Goal: Information Seeking & Learning: Learn about a topic

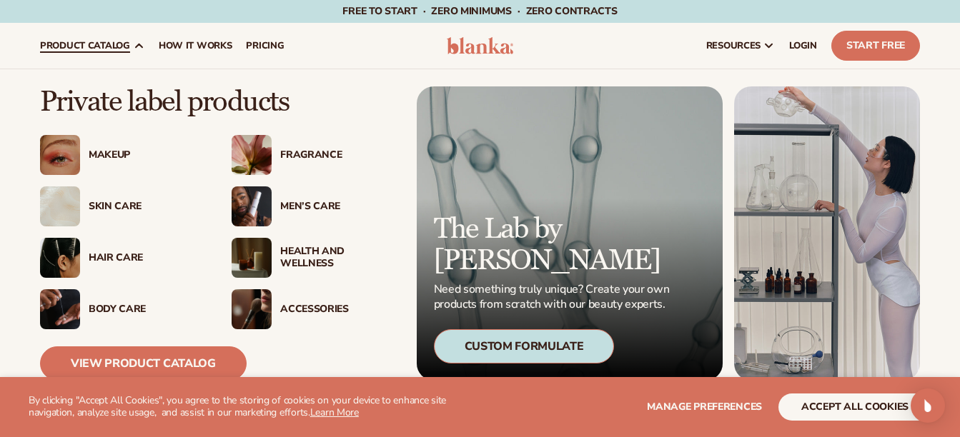
click at [102, 154] on div "Makeup" at bounding box center [146, 155] width 114 height 12
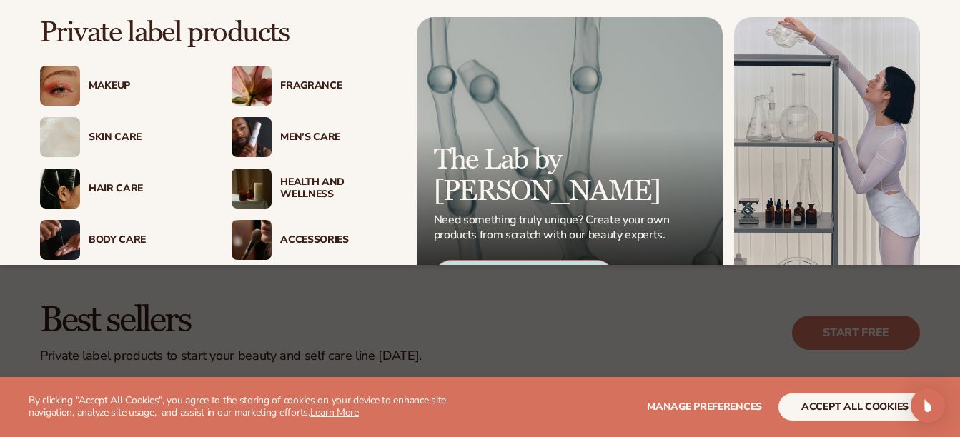
scroll to position [123, 0]
click at [108, 86] on div "Makeup" at bounding box center [146, 86] width 114 height 12
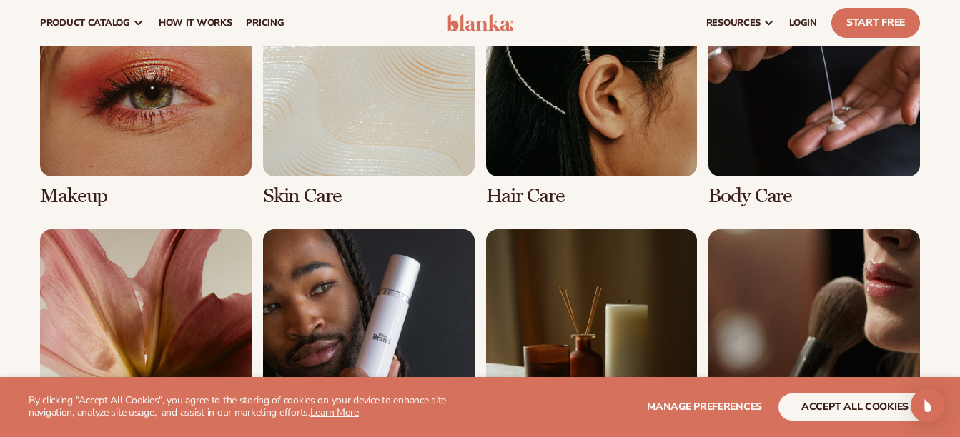
scroll to position [1035, 0]
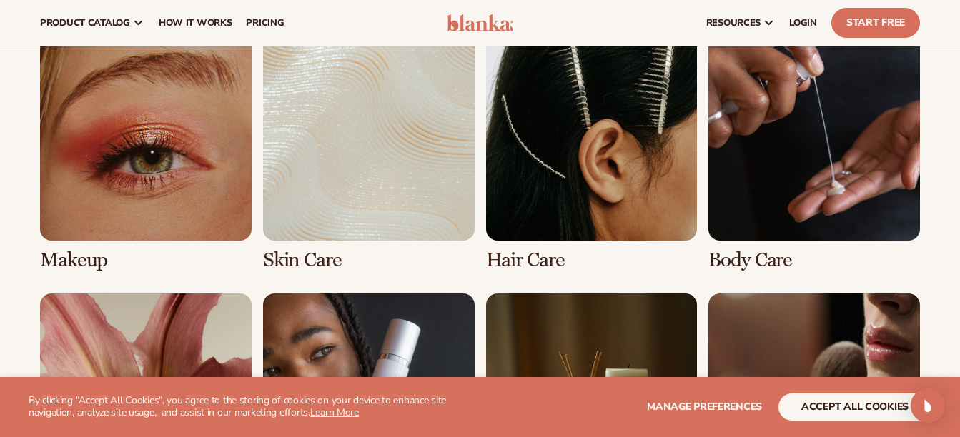
click at [141, 188] on link "1 / 8" at bounding box center [145, 150] width 211 height 242
click at [140, 142] on link "1 / 8" at bounding box center [145, 150] width 211 height 242
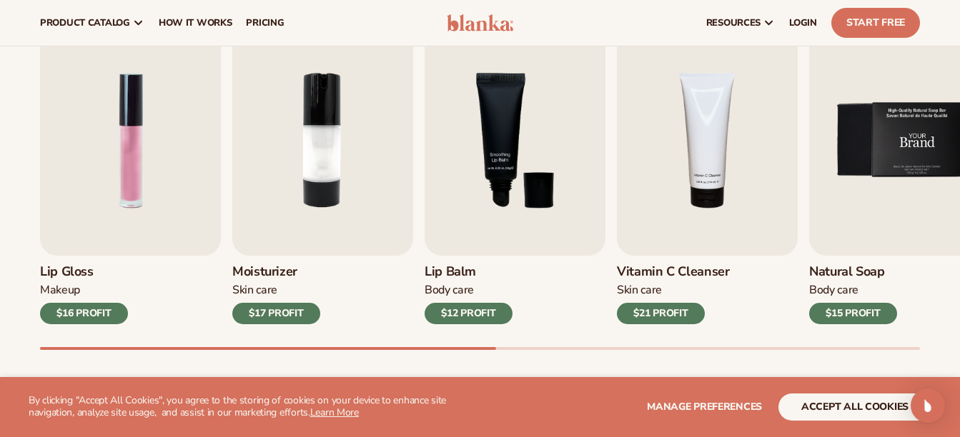
scroll to position [396, 0]
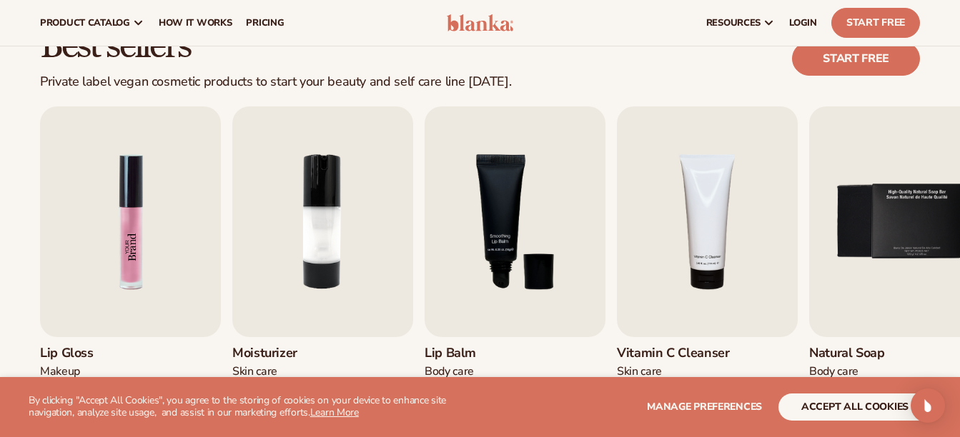
click at [121, 300] on img "1 / 9" at bounding box center [130, 221] width 181 height 231
click at [238, 253] on img "2 / 9" at bounding box center [322, 221] width 181 height 231
click at [164, 267] on img "1 / 9" at bounding box center [130, 221] width 181 height 231
click at [77, 340] on div "Lip Gloss Makeup $16 PROFIT" at bounding box center [130, 371] width 181 height 69
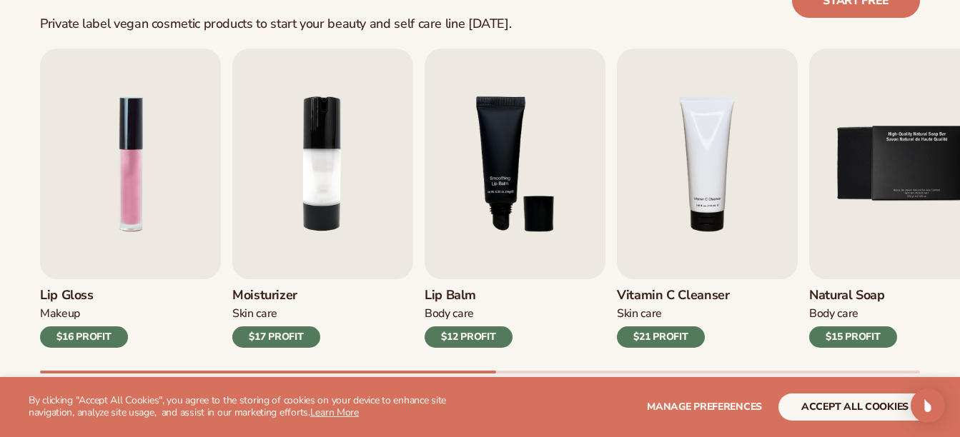
scroll to position [493, 0]
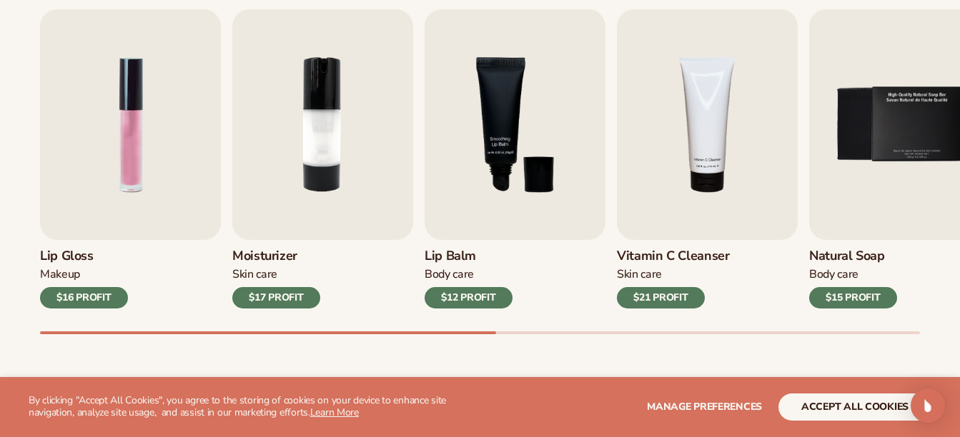
click at [140, 142] on img "1 / 9" at bounding box center [130, 124] width 181 height 231
click at [90, 300] on div "$16 PROFIT" at bounding box center [84, 297] width 88 height 21
click at [109, 142] on img "1 / 9" at bounding box center [130, 124] width 181 height 231
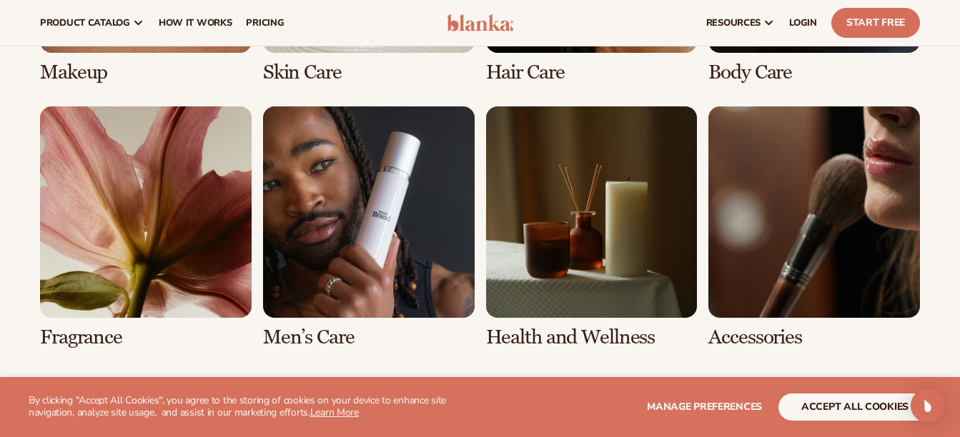
scroll to position [1089, 0]
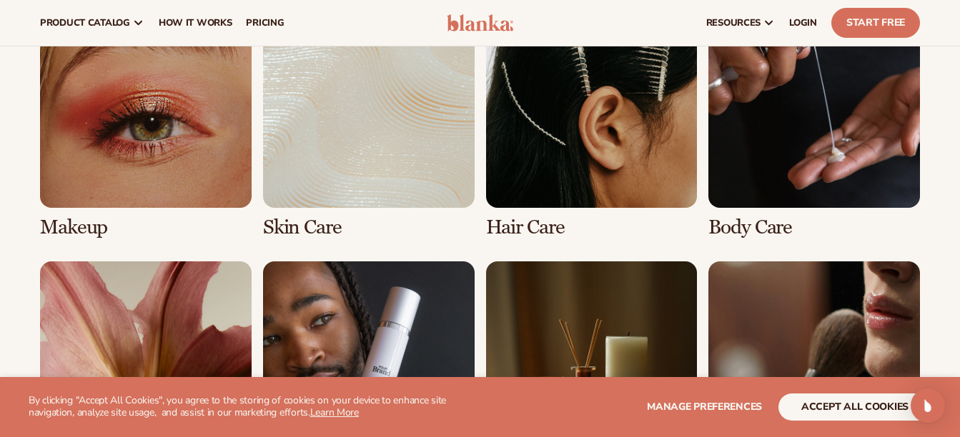
click at [86, 210] on link "1 / 8" at bounding box center [145, 117] width 211 height 242
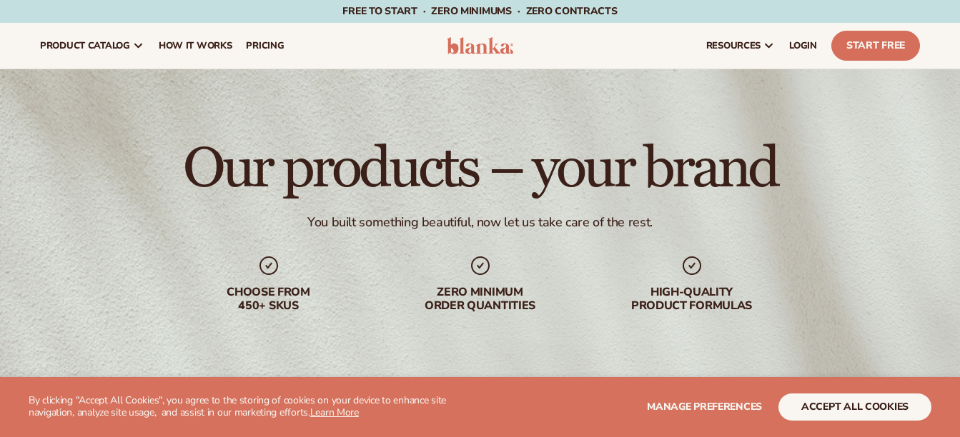
click at [270, 294] on div "Choose from 450+ Skus" at bounding box center [268, 299] width 183 height 27
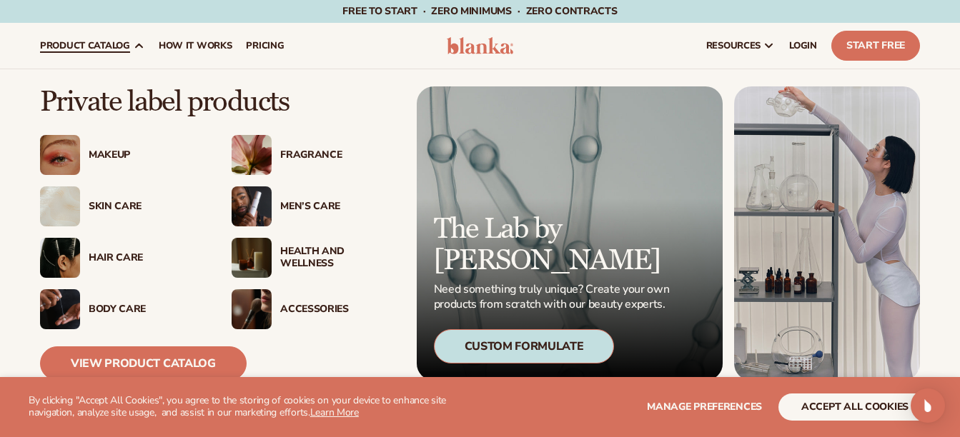
click at [95, 38] on link "product catalog" at bounding box center [92, 46] width 119 height 46
click at [87, 161] on div "Makeup" at bounding box center [141, 155] width 123 height 12
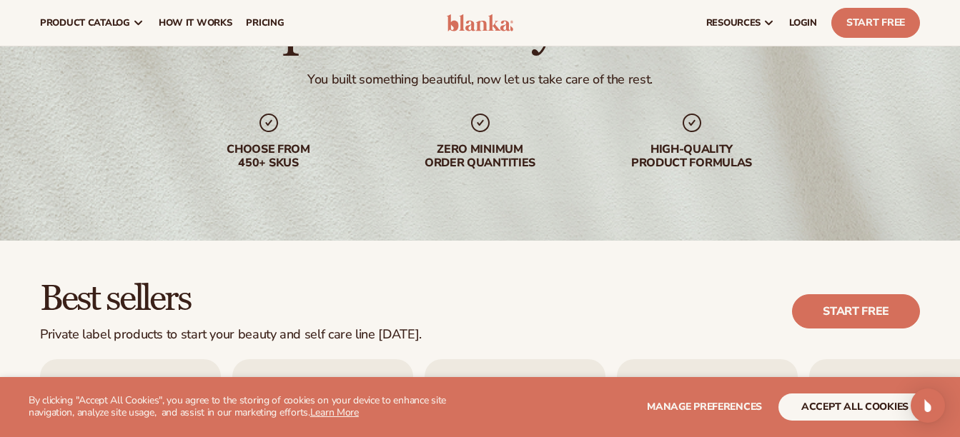
scroll to position [126, 0]
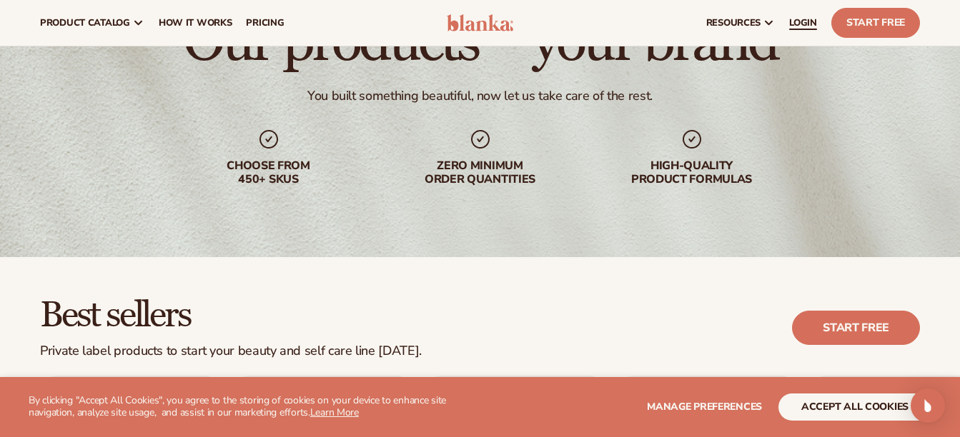
click at [810, 17] on span "LOGIN" at bounding box center [803, 22] width 28 height 11
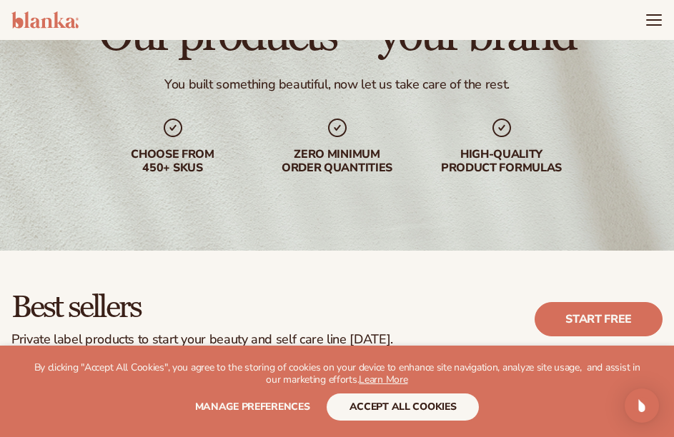
click at [362, 95] on div "Our products – your brand You built something beautiful, now let us take care o…" at bounding box center [337, 93] width 674 height 314
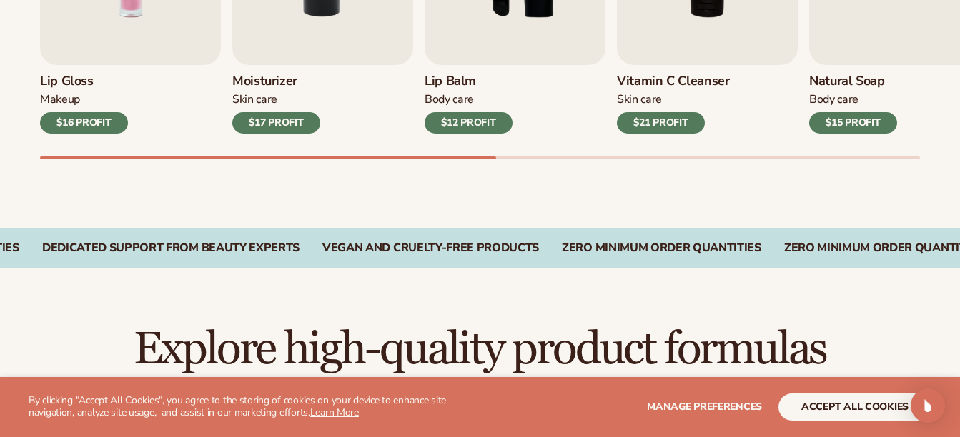
scroll to position [674, 0]
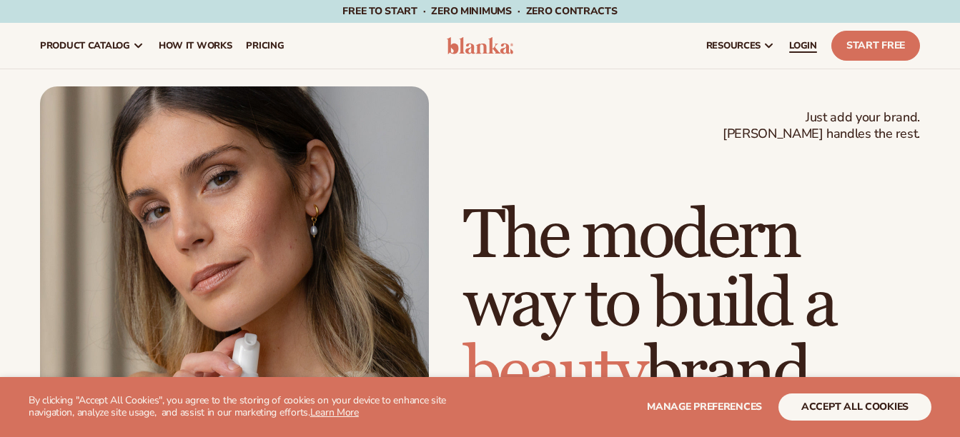
click at [801, 51] on span "LOGIN" at bounding box center [803, 45] width 28 height 11
